Goal: Navigation & Orientation: Find specific page/section

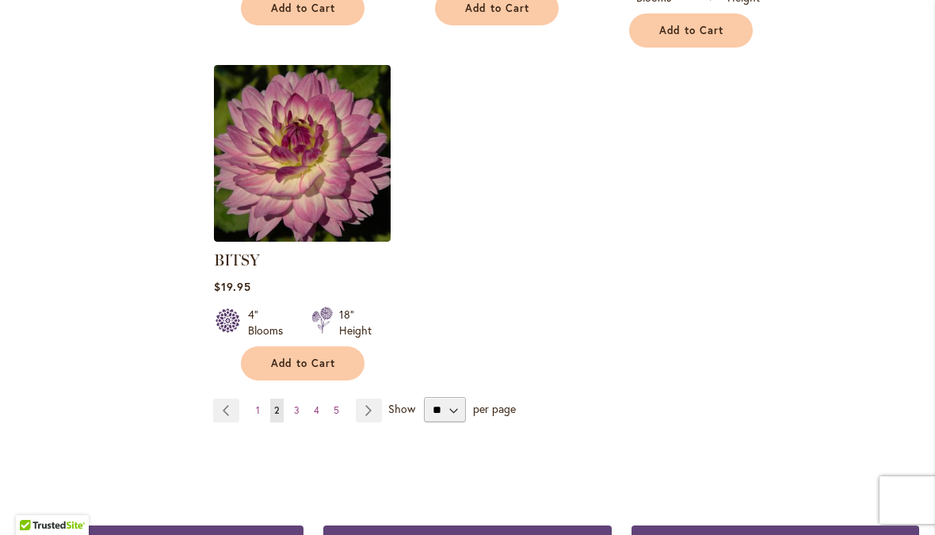
scroll to position [1984, 0]
click at [367, 402] on link "Page Next" at bounding box center [369, 410] width 26 height 24
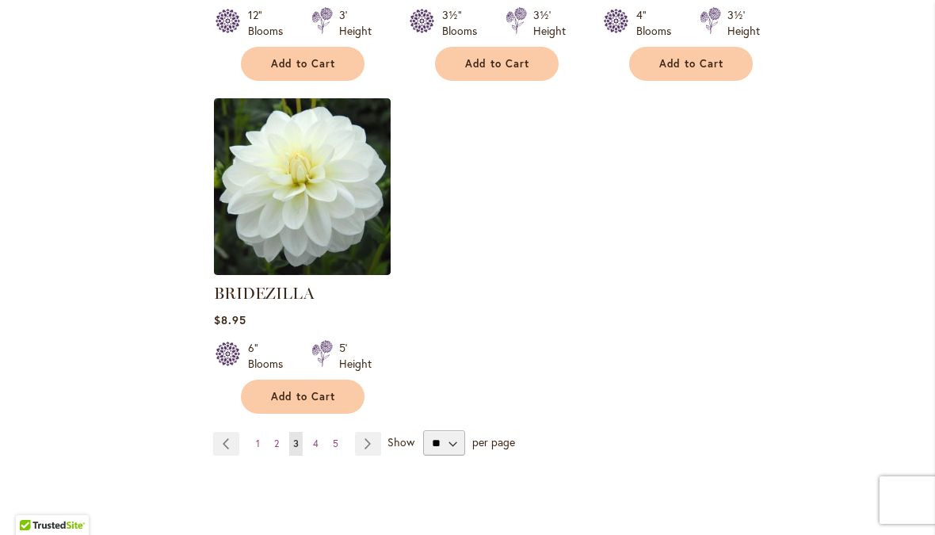
scroll to position [1951, 0]
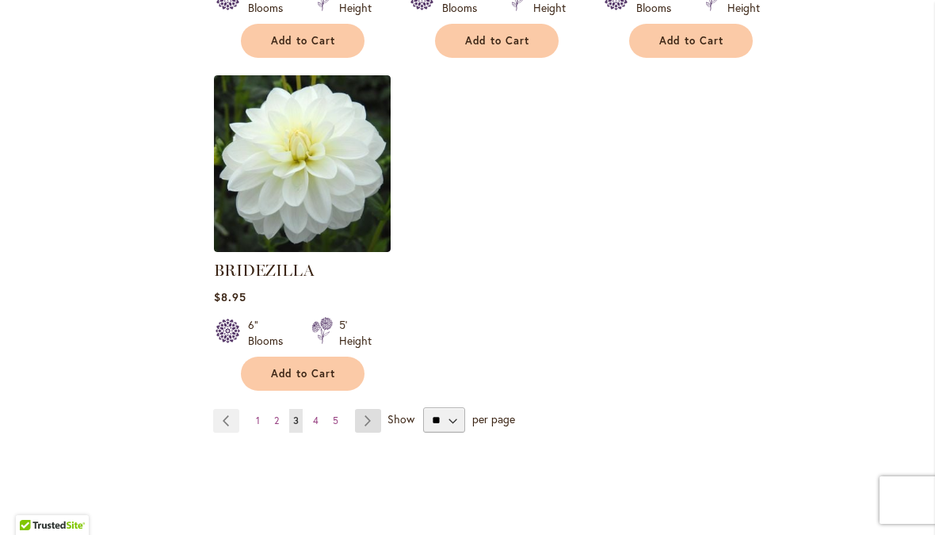
click at [372, 433] on link "Page Next" at bounding box center [368, 421] width 26 height 24
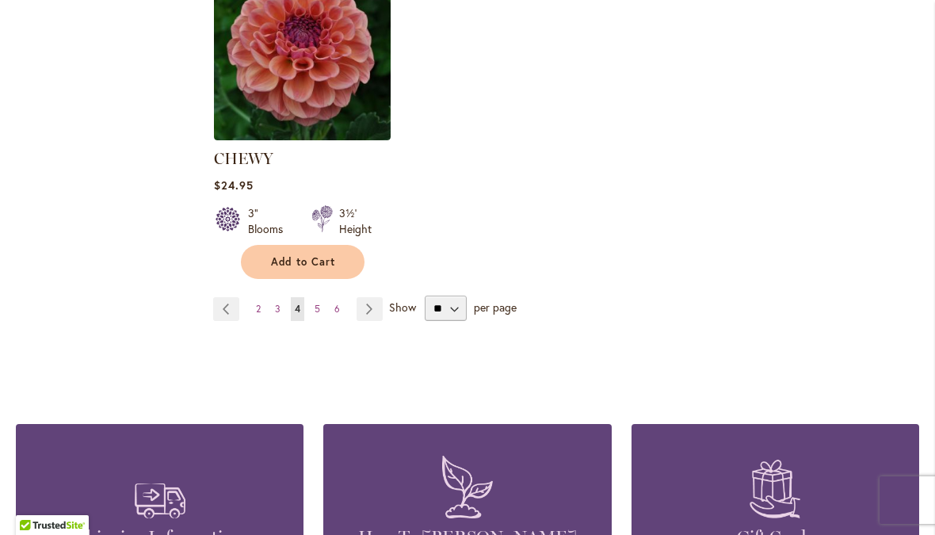
scroll to position [2084, 0]
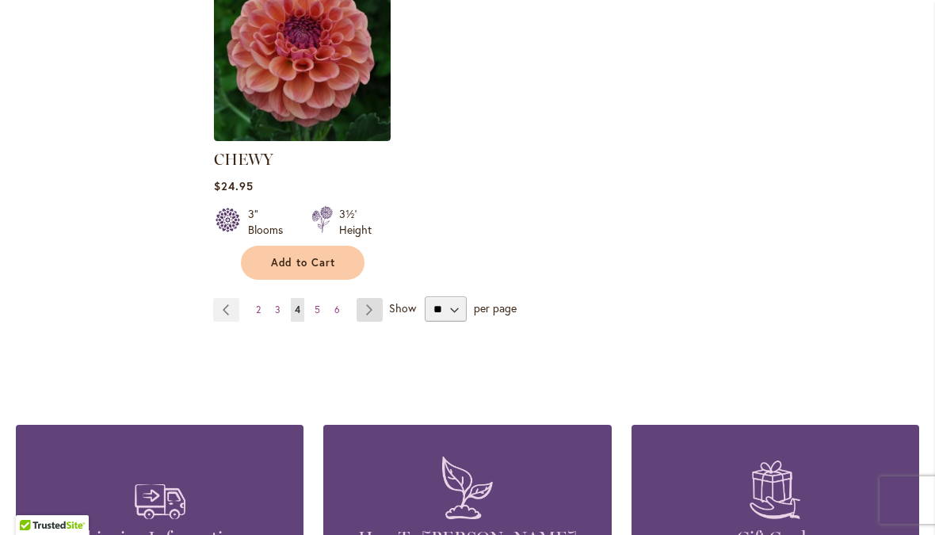
click at [373, 322] on link "Page Next" at bounding box center [370, 310] width 26 height 24
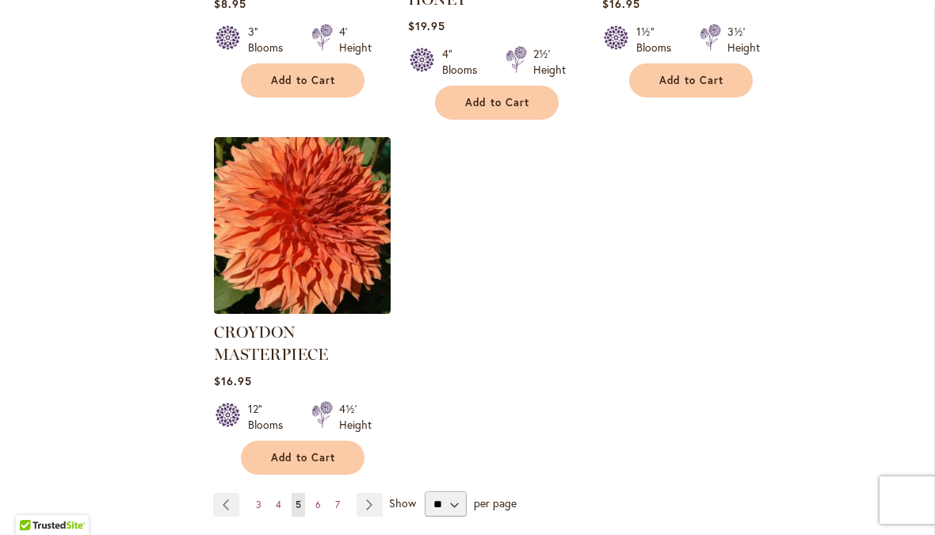
scroll to position [1978, 0]
click at [372, 492] on link "Page Next" at bounding box center [370, 504] width 26 height 24
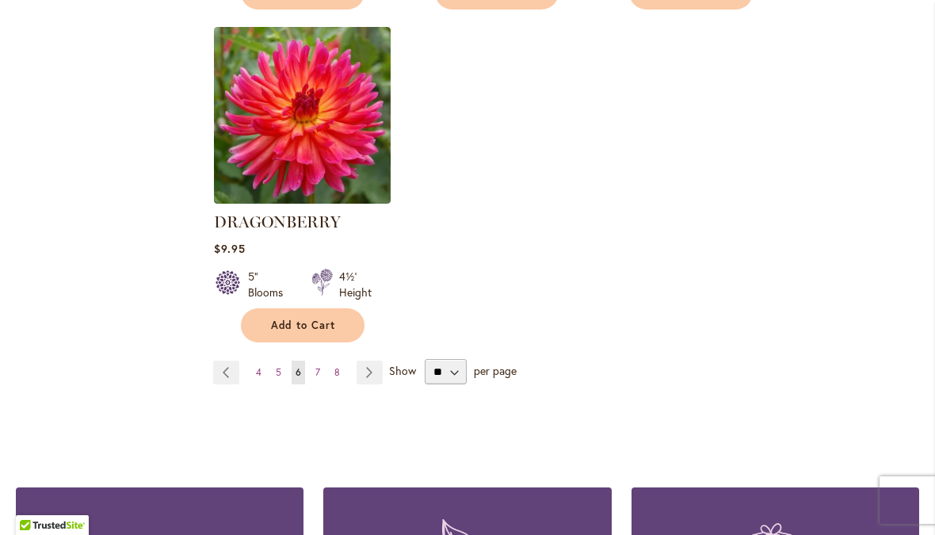
scroll to position [2039, 0]
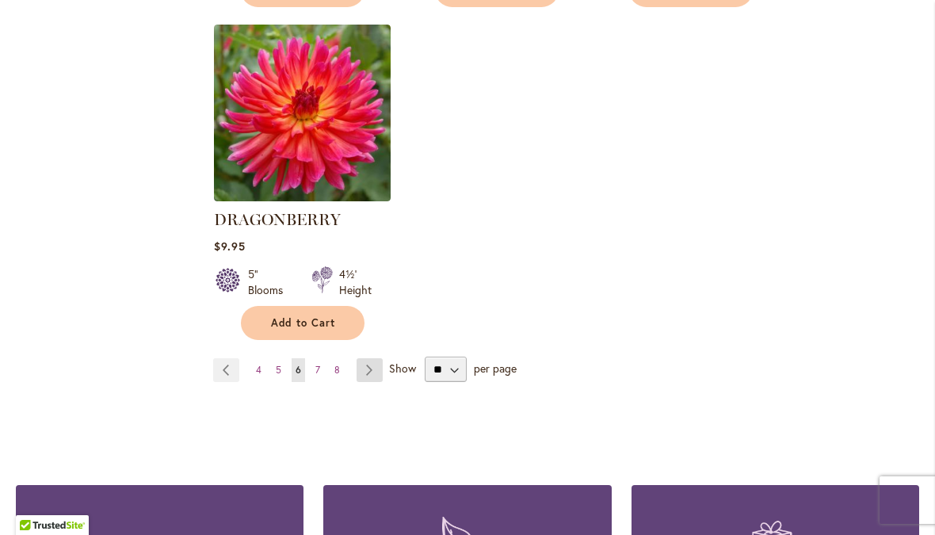
click at [372, 363] on link "Page Next" at bounding box center [370, 370] width 26 height 24
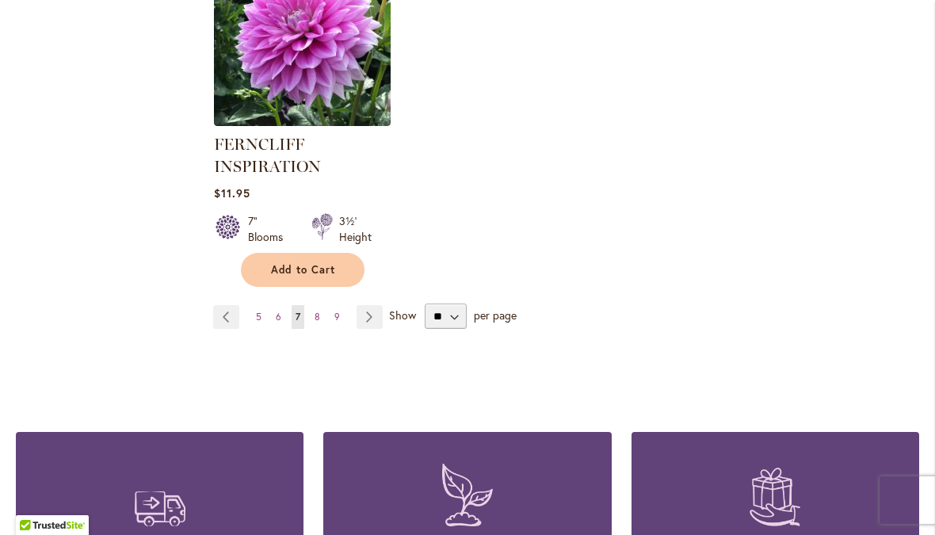
scroll to position [2150, 0]
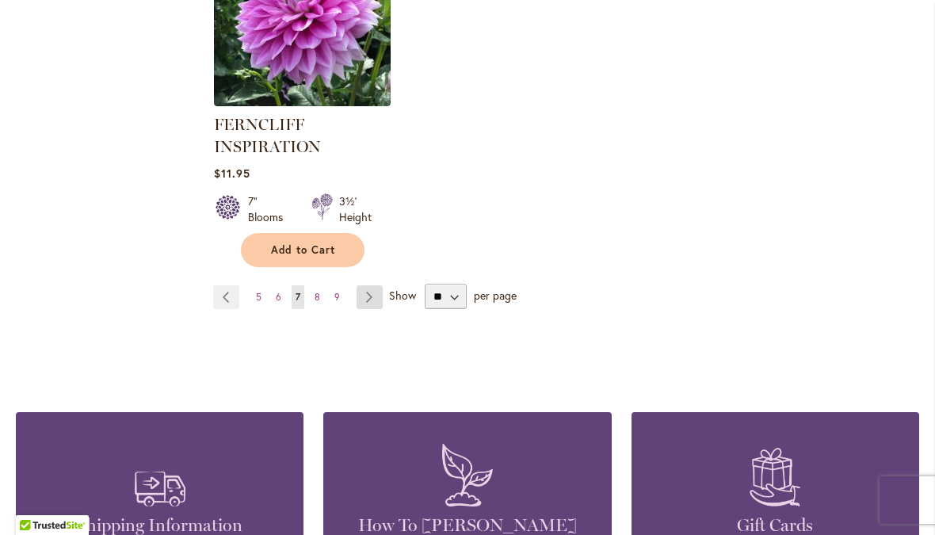
click at [366, 309] on link "Page Next" at bounding box center [370, 297] width 26 height 24
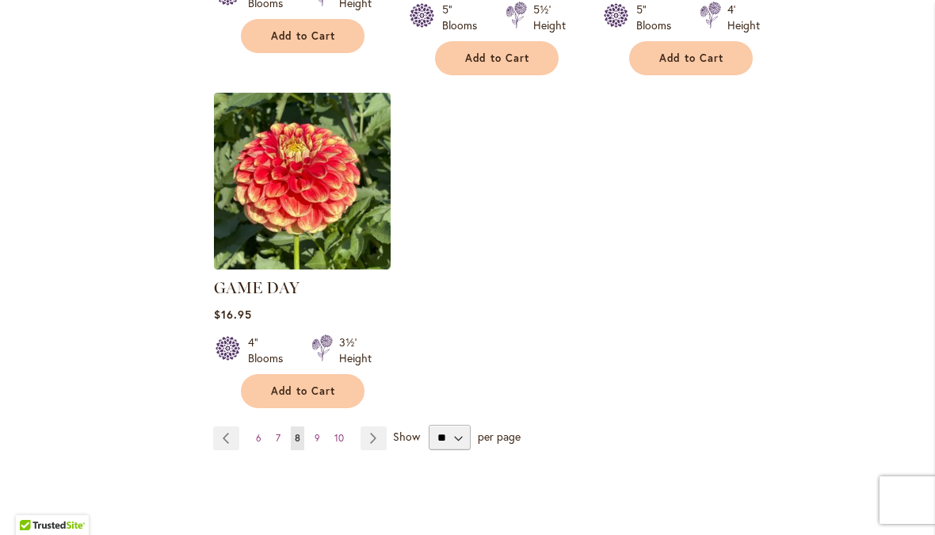
scroll to position [2001, 0]
click at [377, 425] on link "Page Next" at bounding box center [374, 437] width 26 height 24
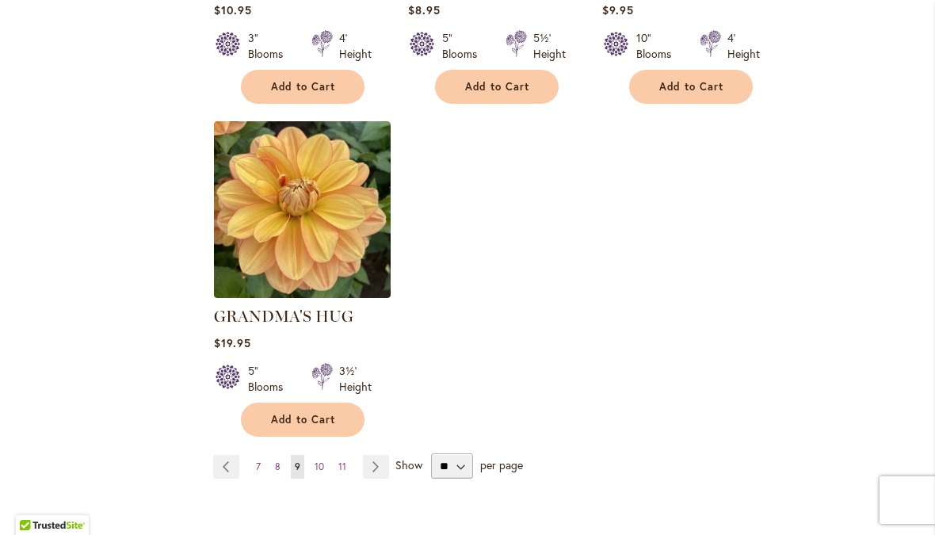
scroll to position [1965, 0]
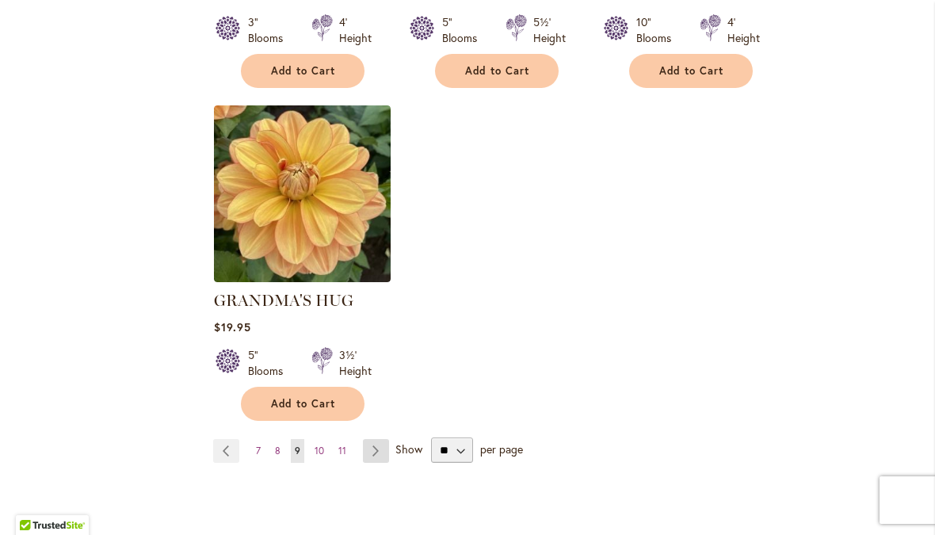
click at [378, 439] on link "Page Next" at bounding box center [376, 451] width 26 height 24
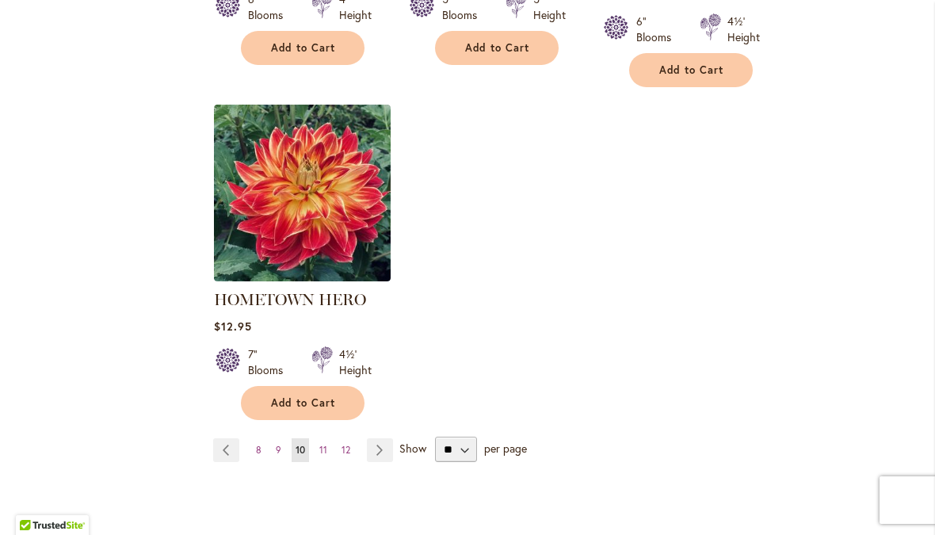
scroll to position [2077, 0]
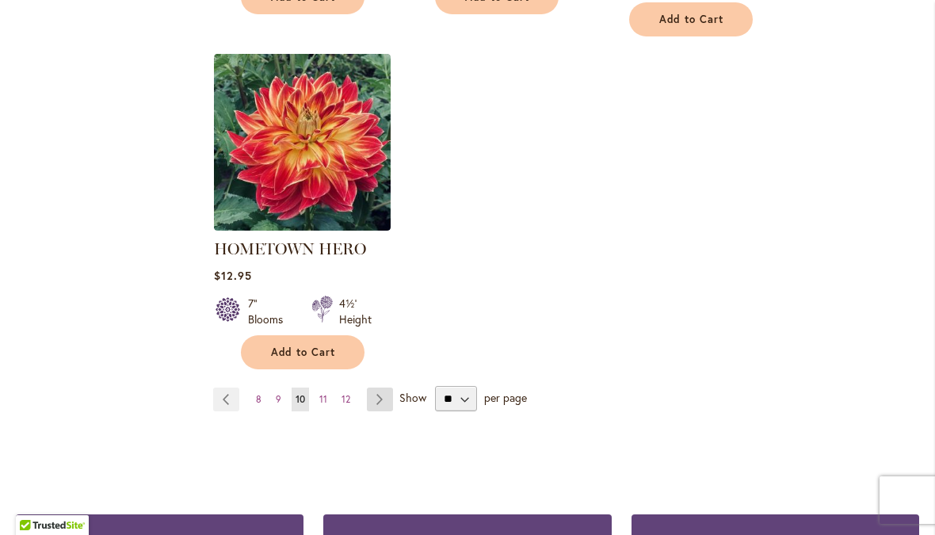
click at [371, 392] on link "Page Next" at bounding box center [380, 399] width 26 height 24
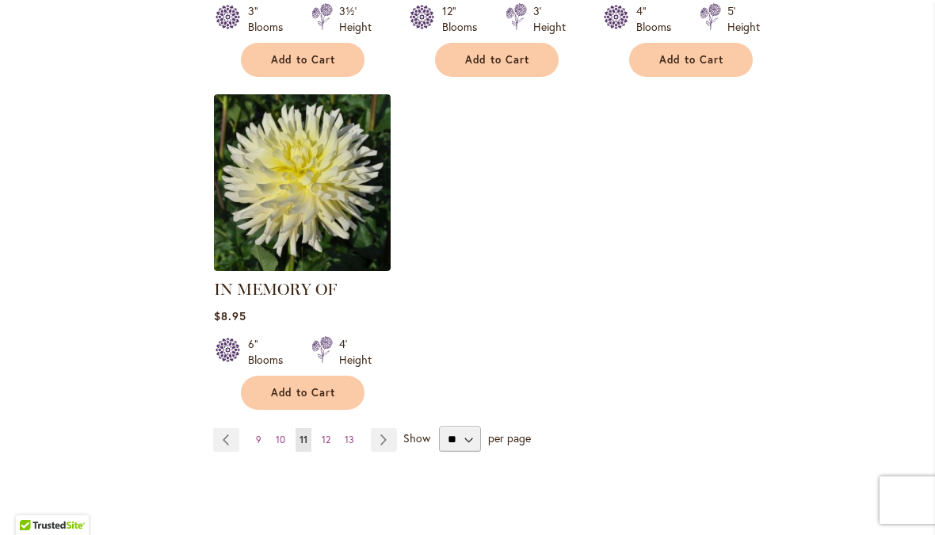
scroll to position [1970, 0]
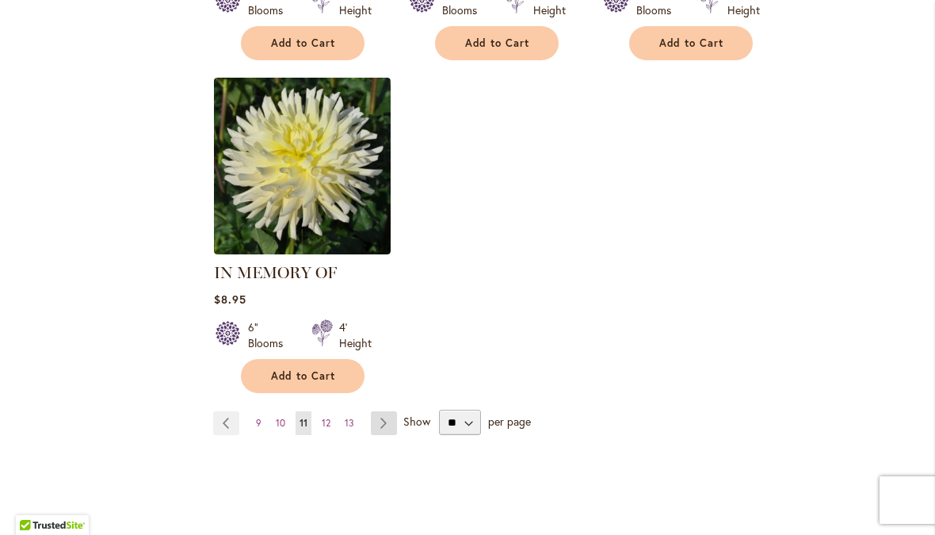
click at [386, 416] on link "Page Next" at bounding box center [384, 423] width 26 height 24
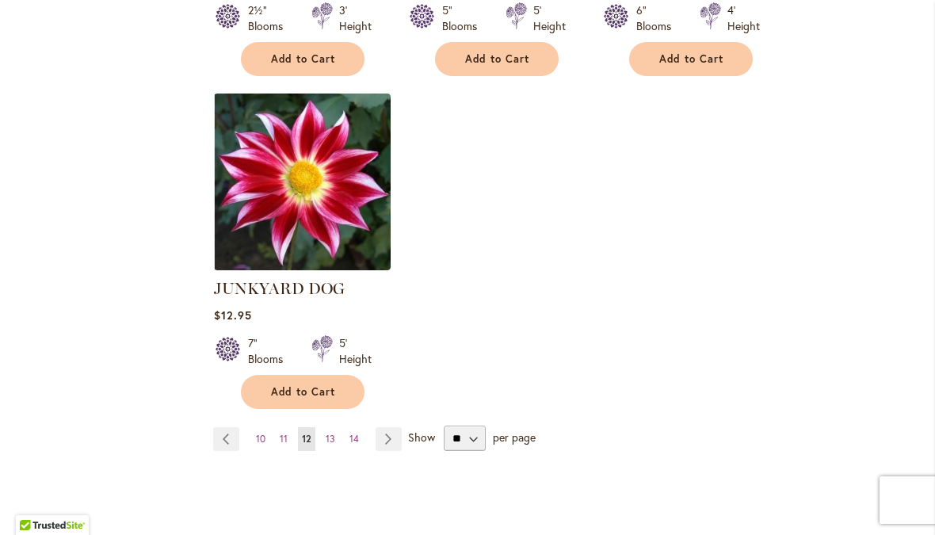
scroll to position [2000, 0]
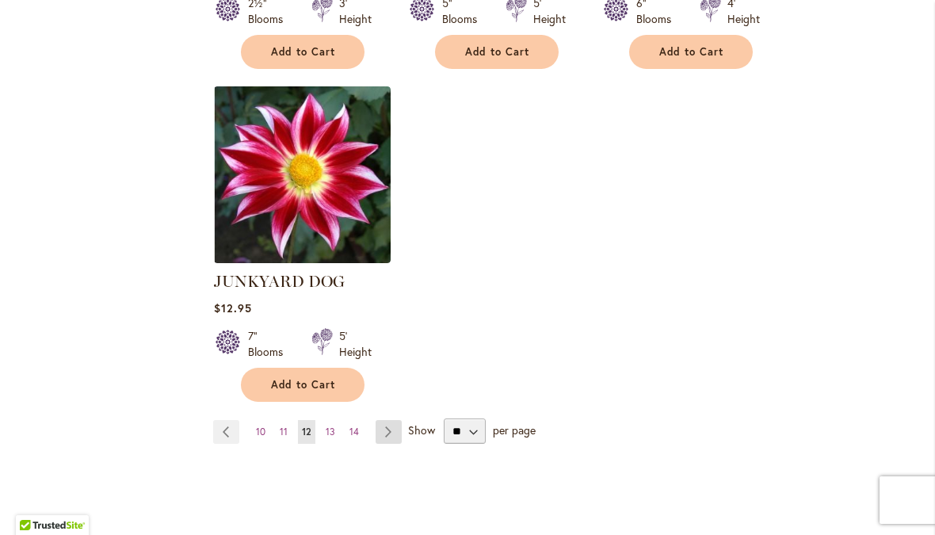
click at [385, 429] on link "Page Next" at bounding box center [389, 432] width 26 height 24
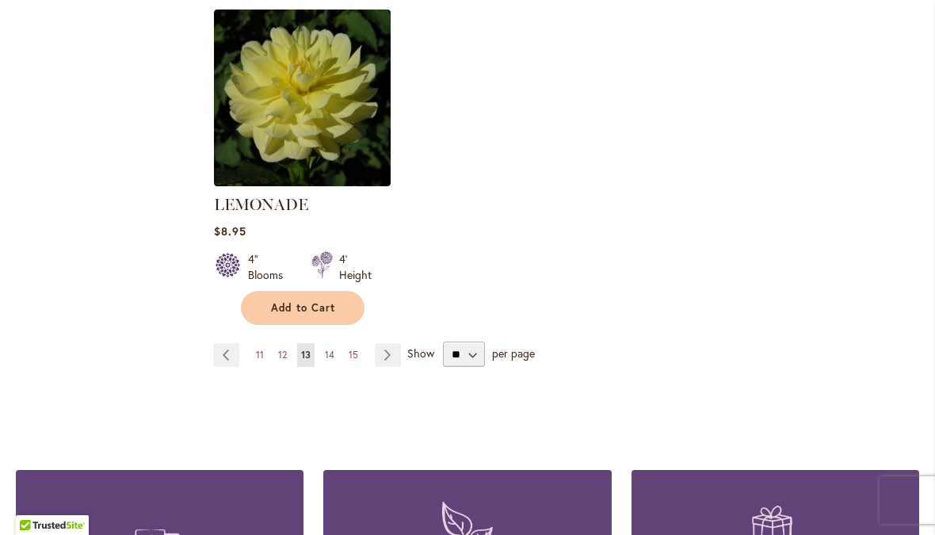
scroll to position [2070, 0]
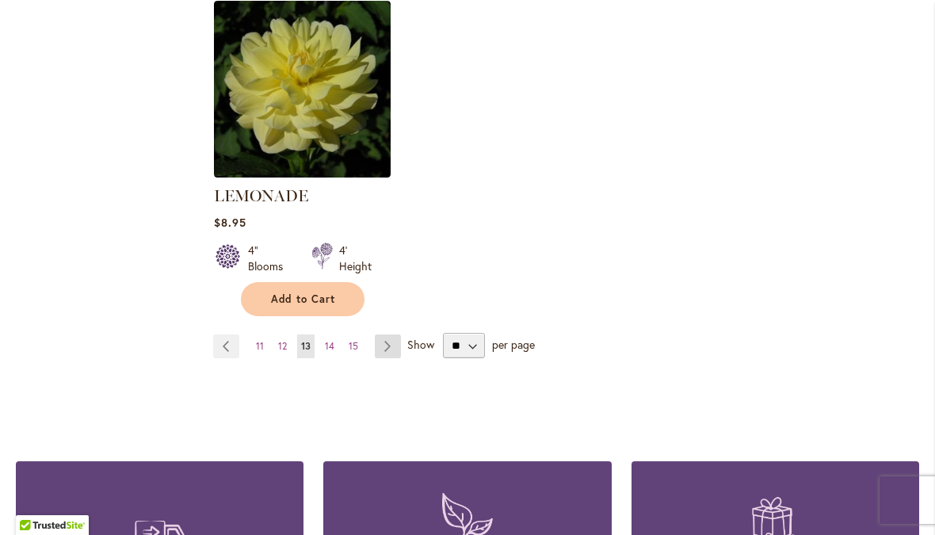
click at [392, 334] on link "Page Next" at bounding box center [388, 346] width 26 height 24
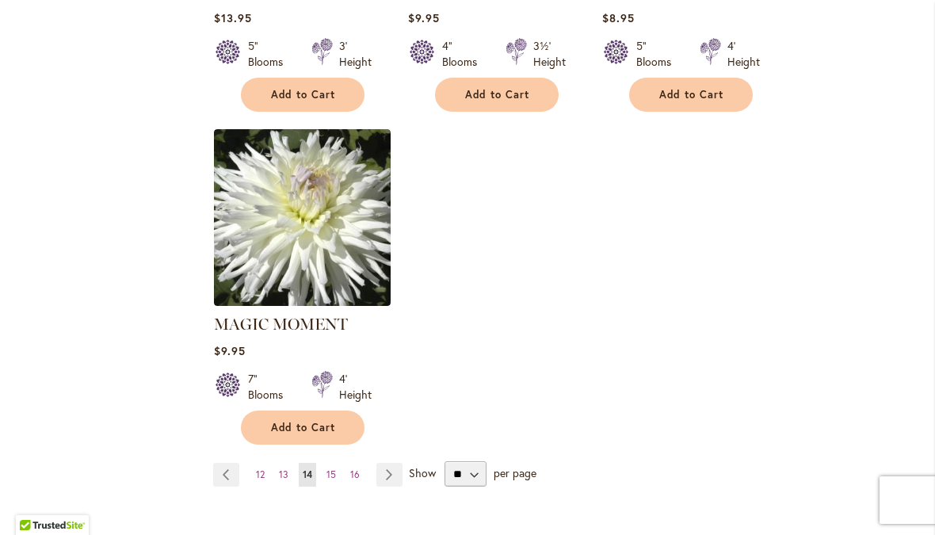
scroll to position [1944, 0]
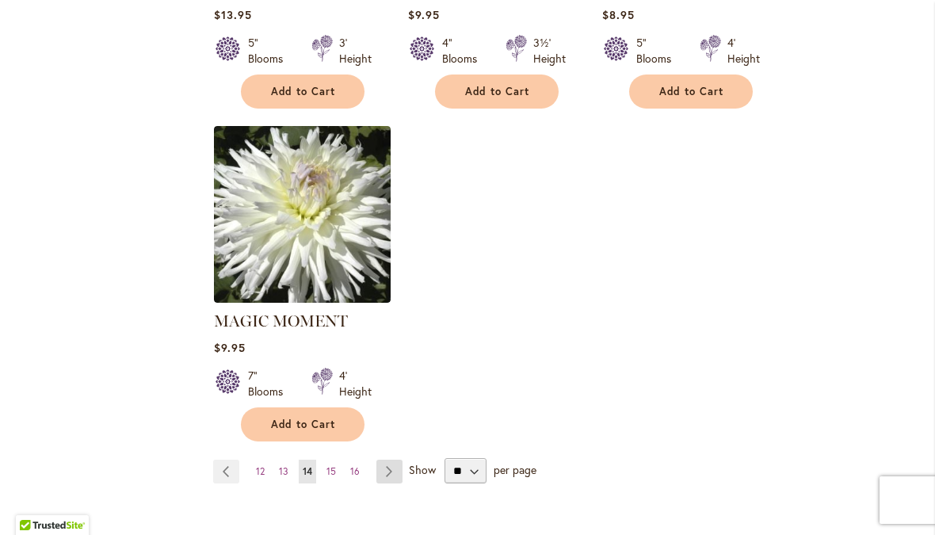
click at [395, 460] on link "Page Next" at bounding box center [389, 472] width 26 height 24
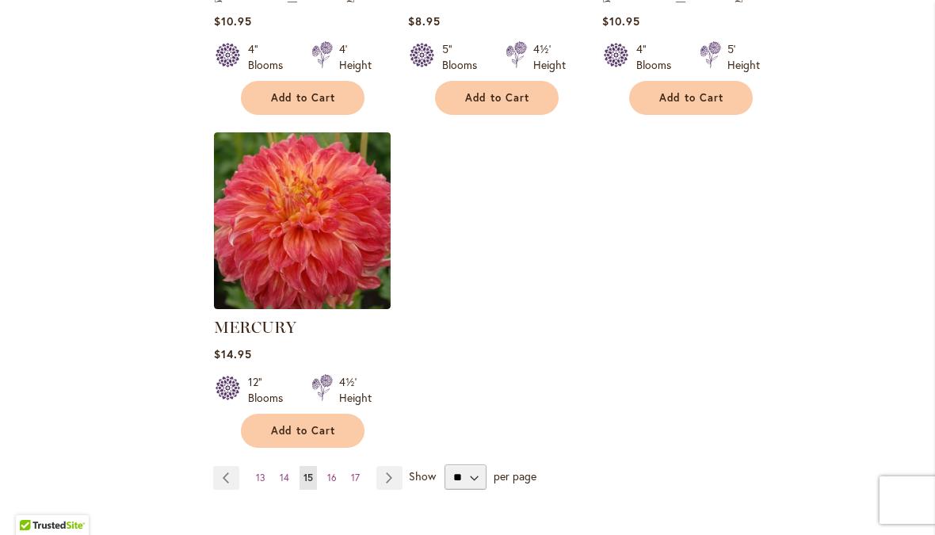
scroll to position [1958, 0]
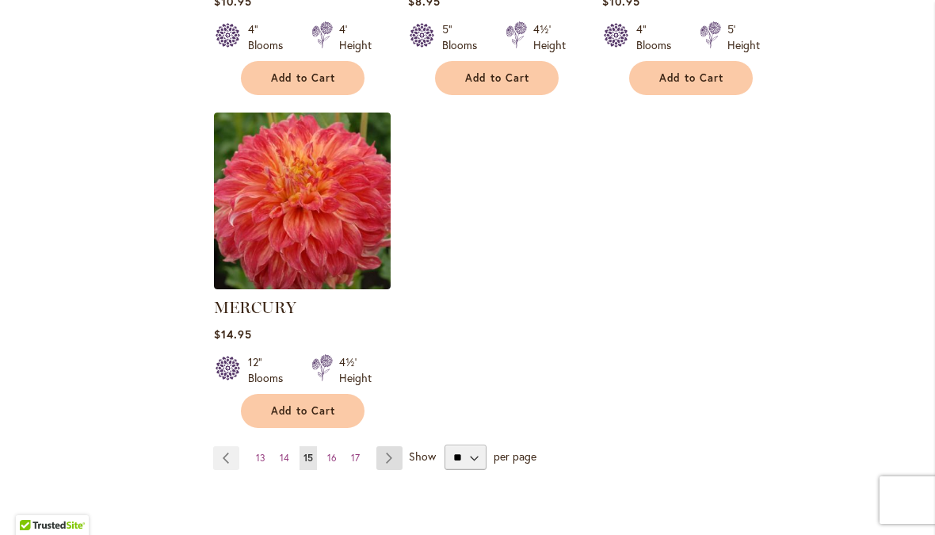
click at [386, 452] on link "Page Next" at bounding box center [389, 458] width 26 height 24
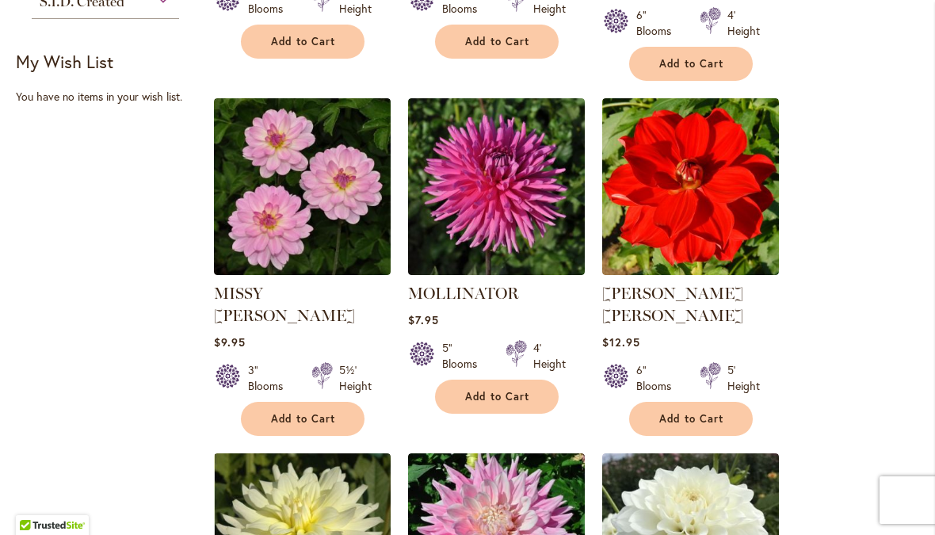
scroll to position [955, 0]
